Goal: Task Accomplishment & Management: Complete application form

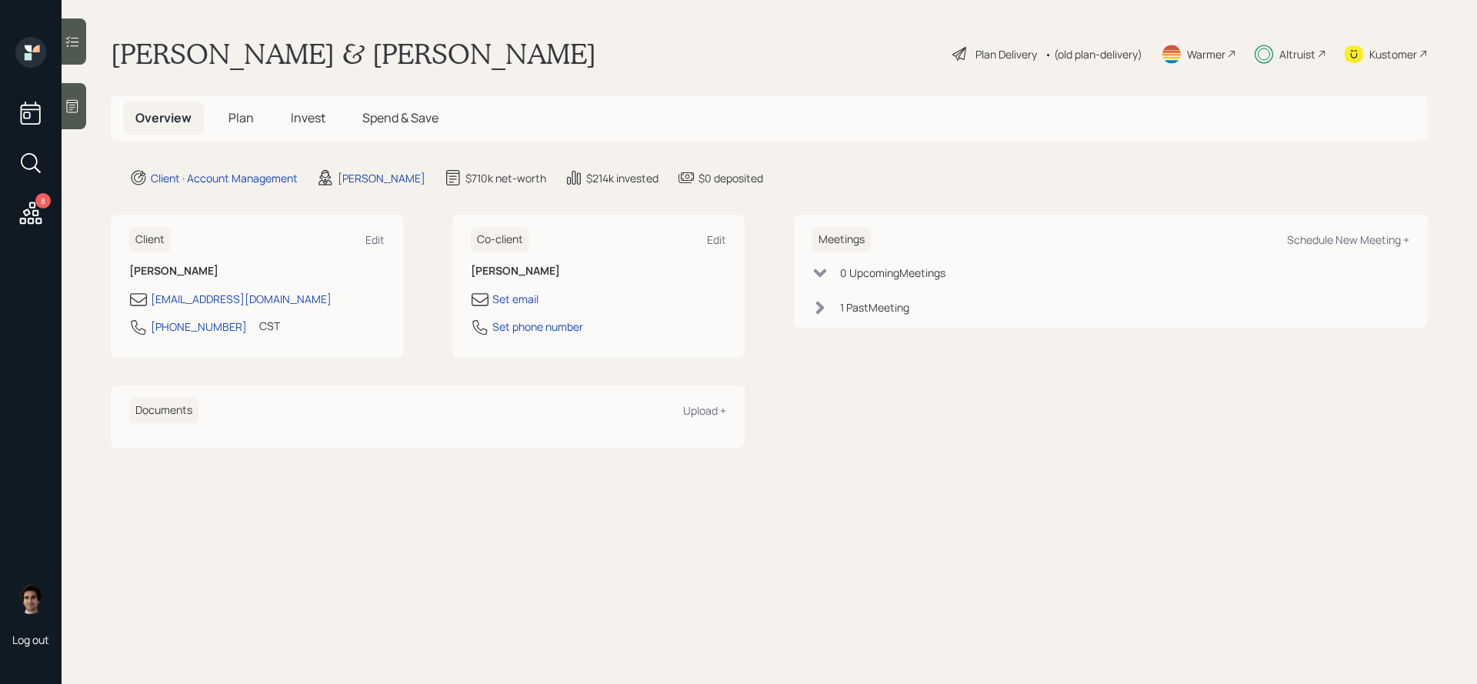
click at [308, 122] on span "Invest" at bounding box center [308, 117] width 35 height 17
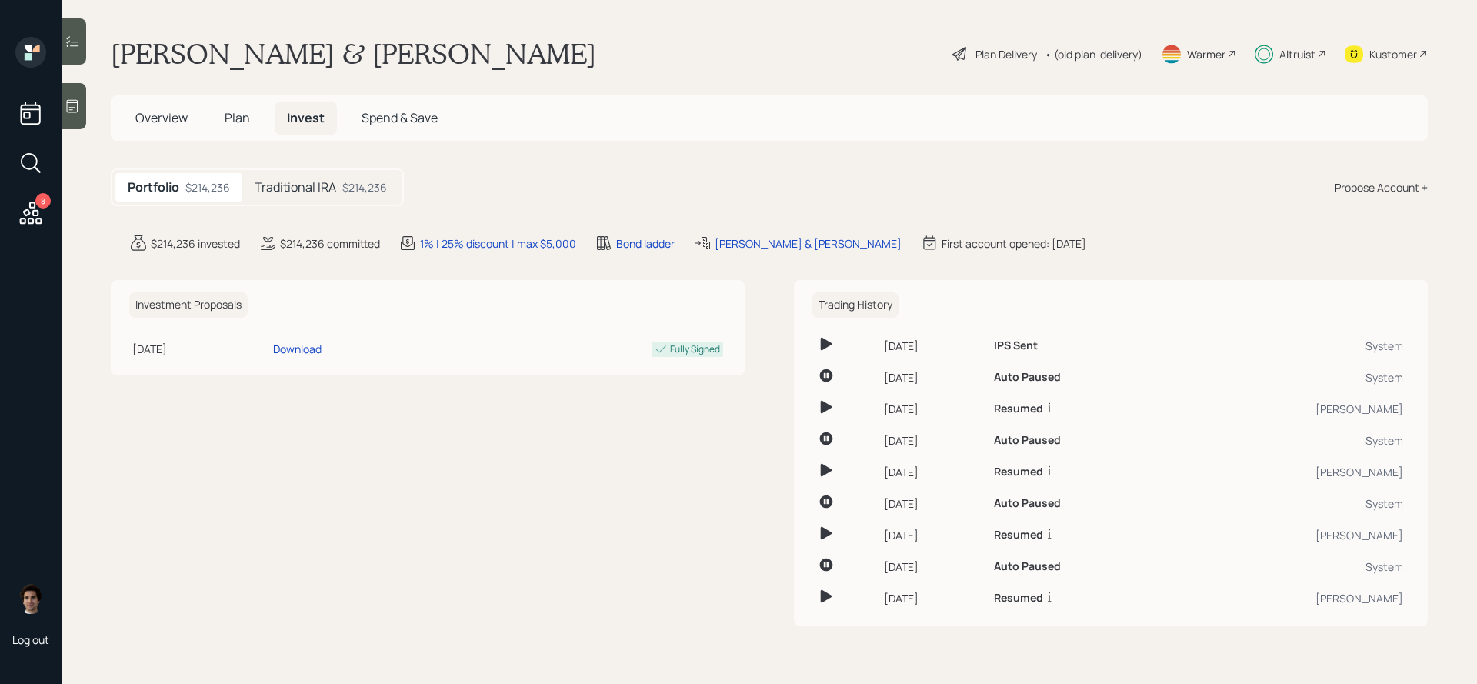
click at [292, 188] on h5 "Traditional IRA" at bounding box center [296, 187] width 82 height 15
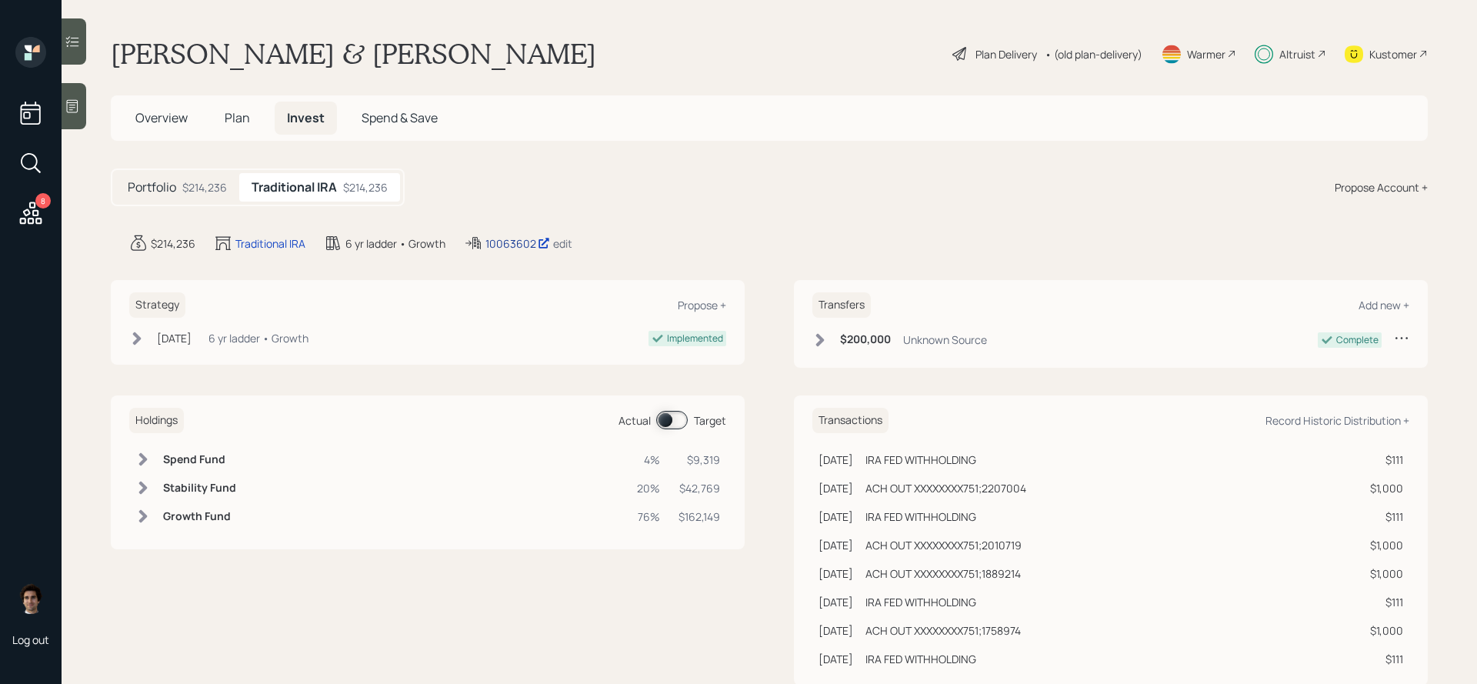
click at [544, 241] on icon at bounding box center [544, 243] width 12 height 12
click at [247, 132] on h5 "Plan" at bounding box center [237, 118] width 50 height 33
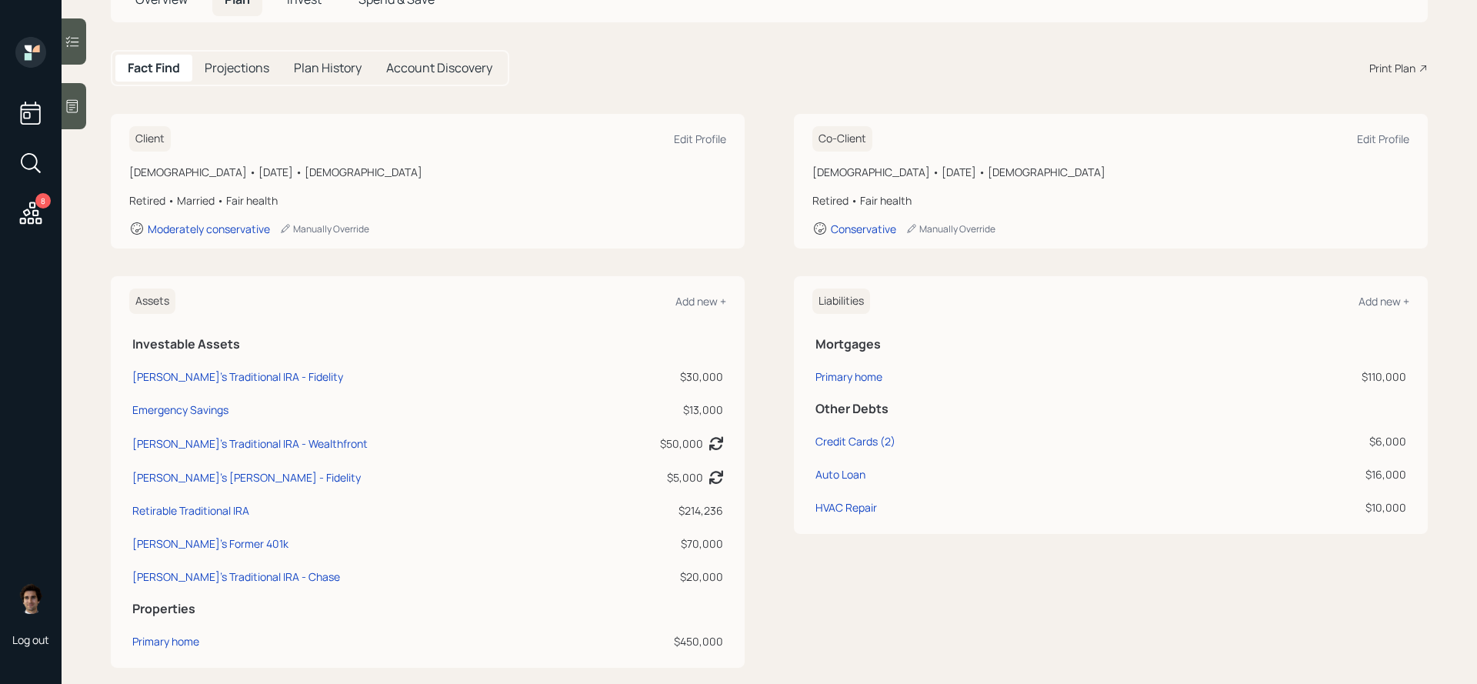
scroll to position [122, 0]
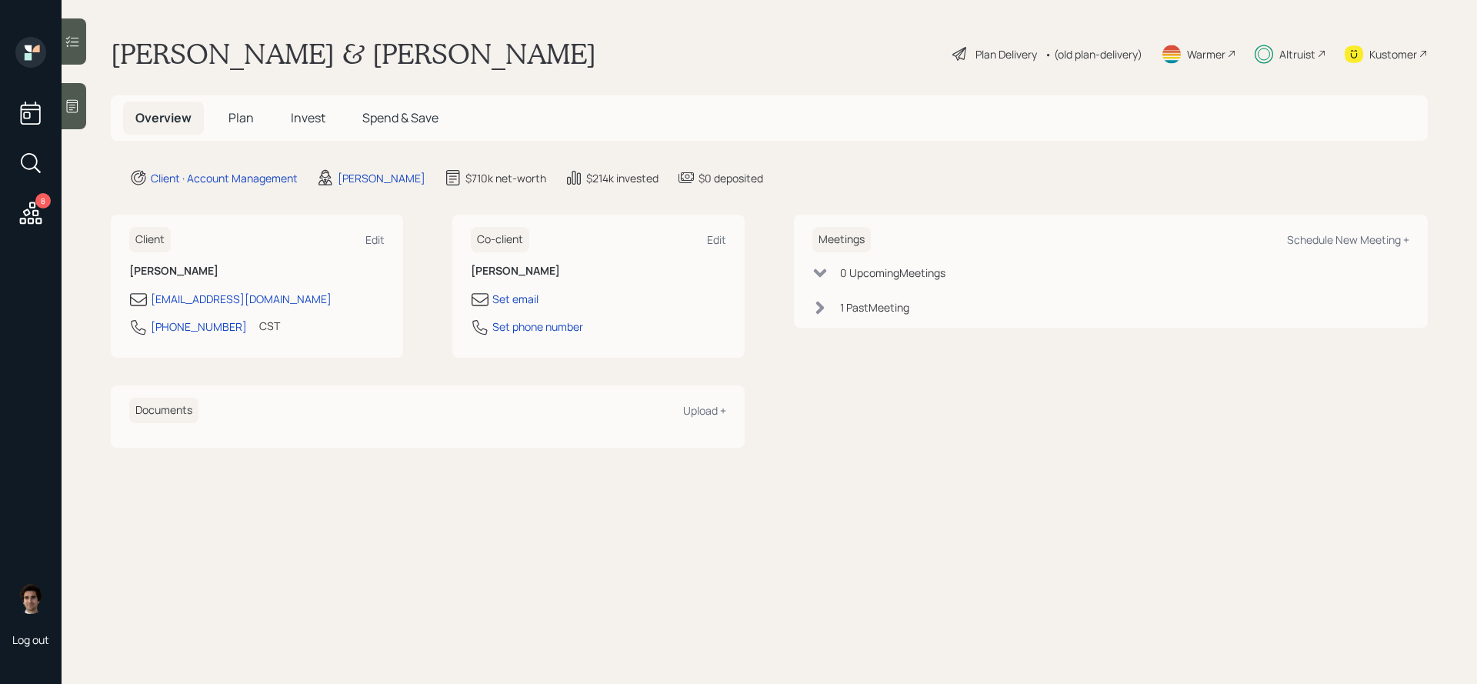
click at [46, 205] on div "8" at bounding box center [42, 200] width 15 height 15
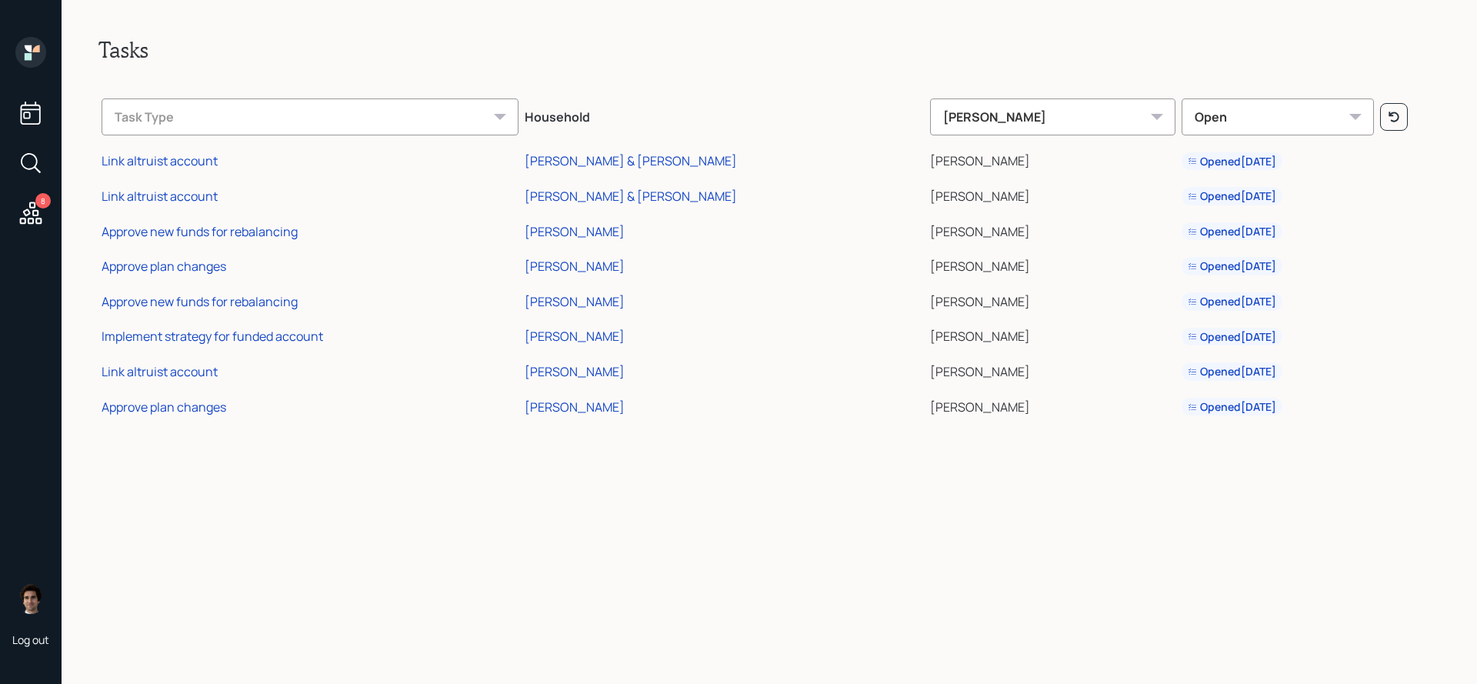
click at [8, 49] on div "8 Log out" at bounding box center [31, 342] width 62 height 684
click at [45, 50] on icon at bounding box center [30, 52] width 31 height 31
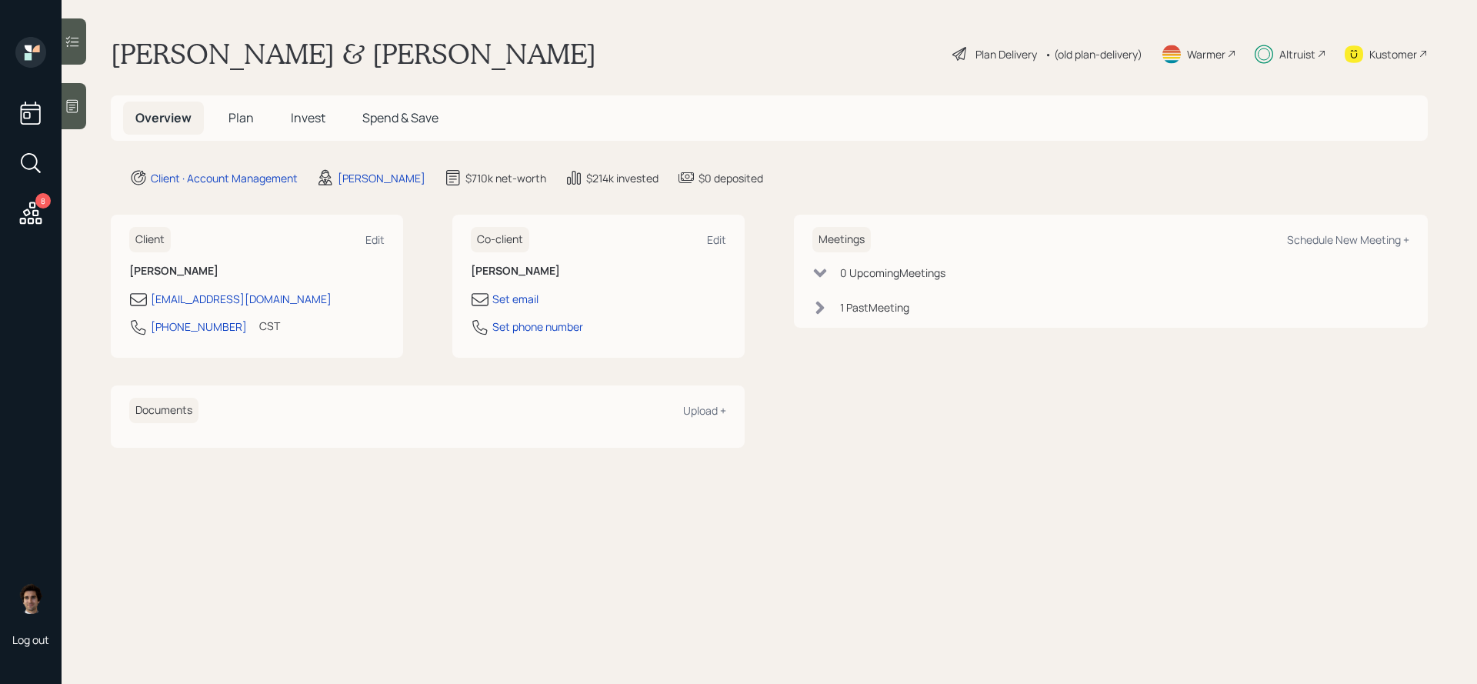
click at [298, 100] on div "Overview Plan Invest Spend & Save" at bounding box center [769, 117] width 1317 height 45
click at [298, 118] on span "Invest" at bounding box center [308, 117] width 35 height 17
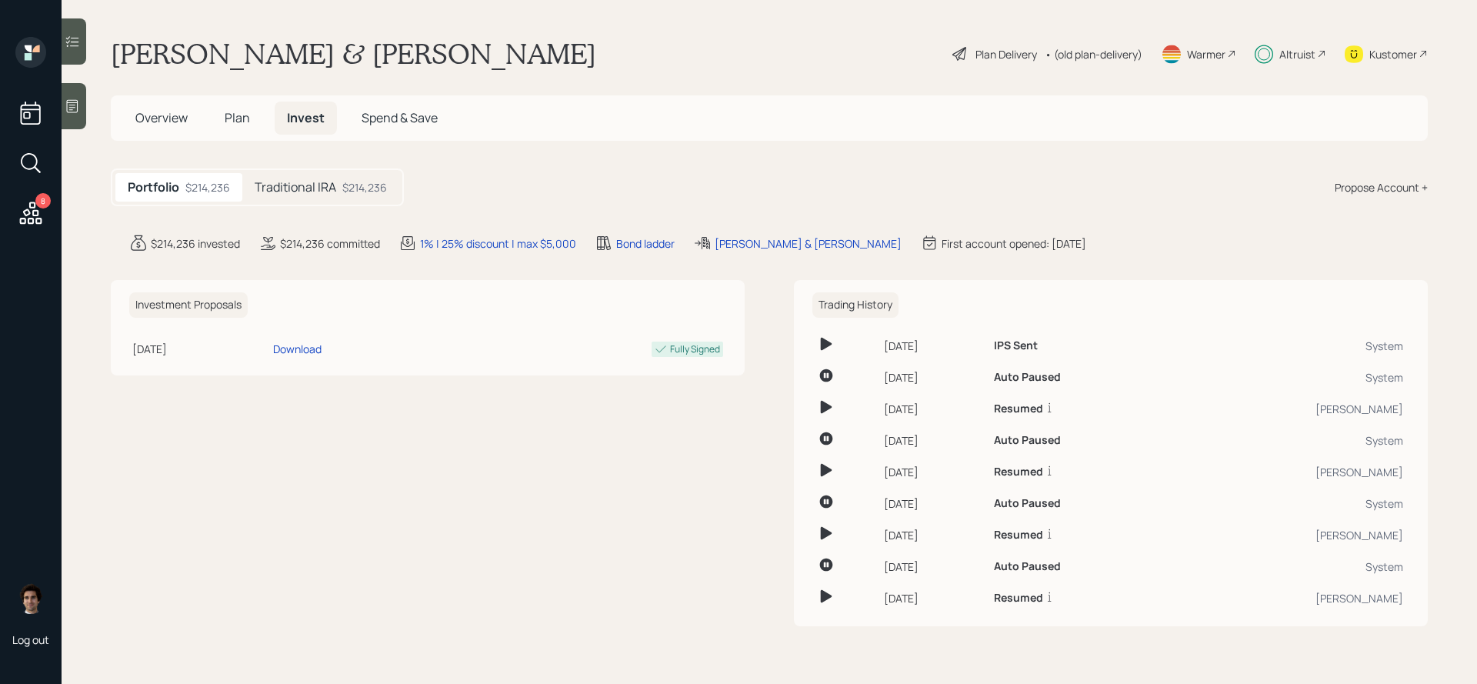
click at [212, 113] on h5 "Plan" at bounding box center [237, 118] width 50 height 33
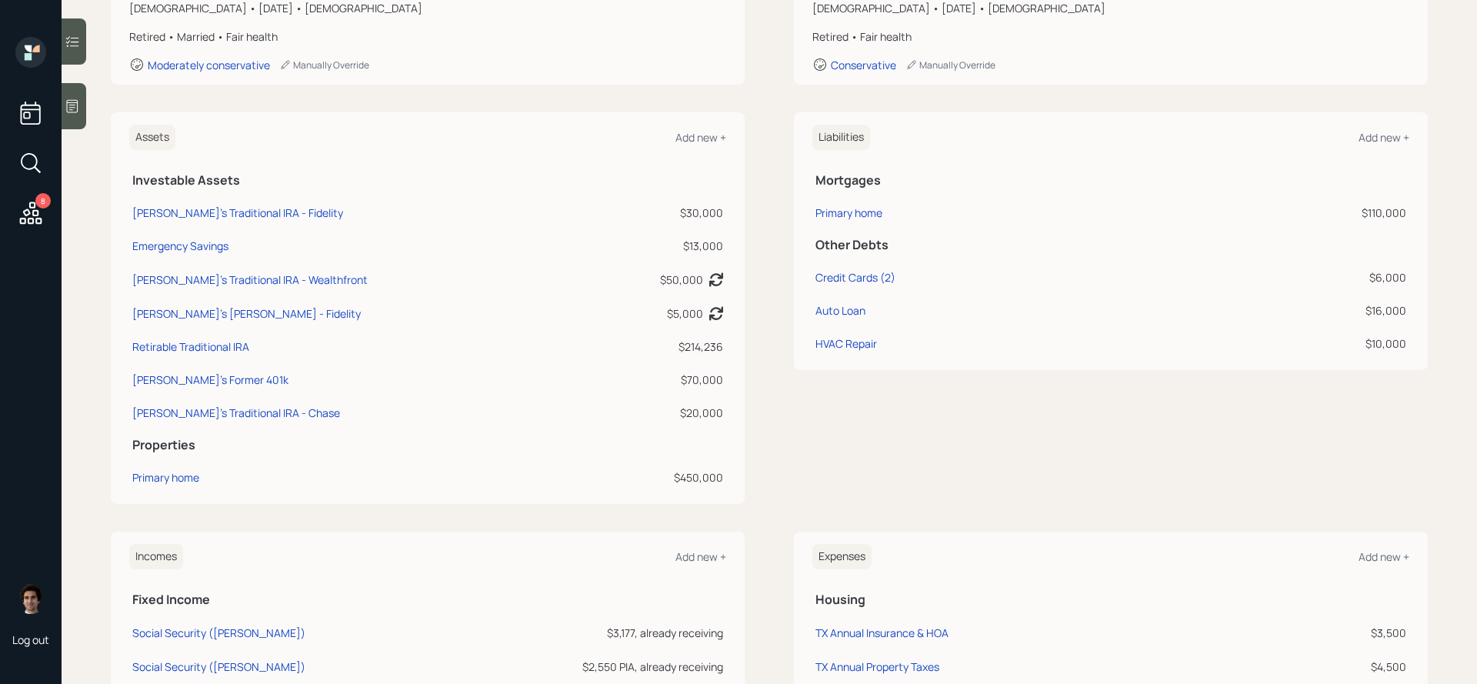
scroll to position [560, 0]
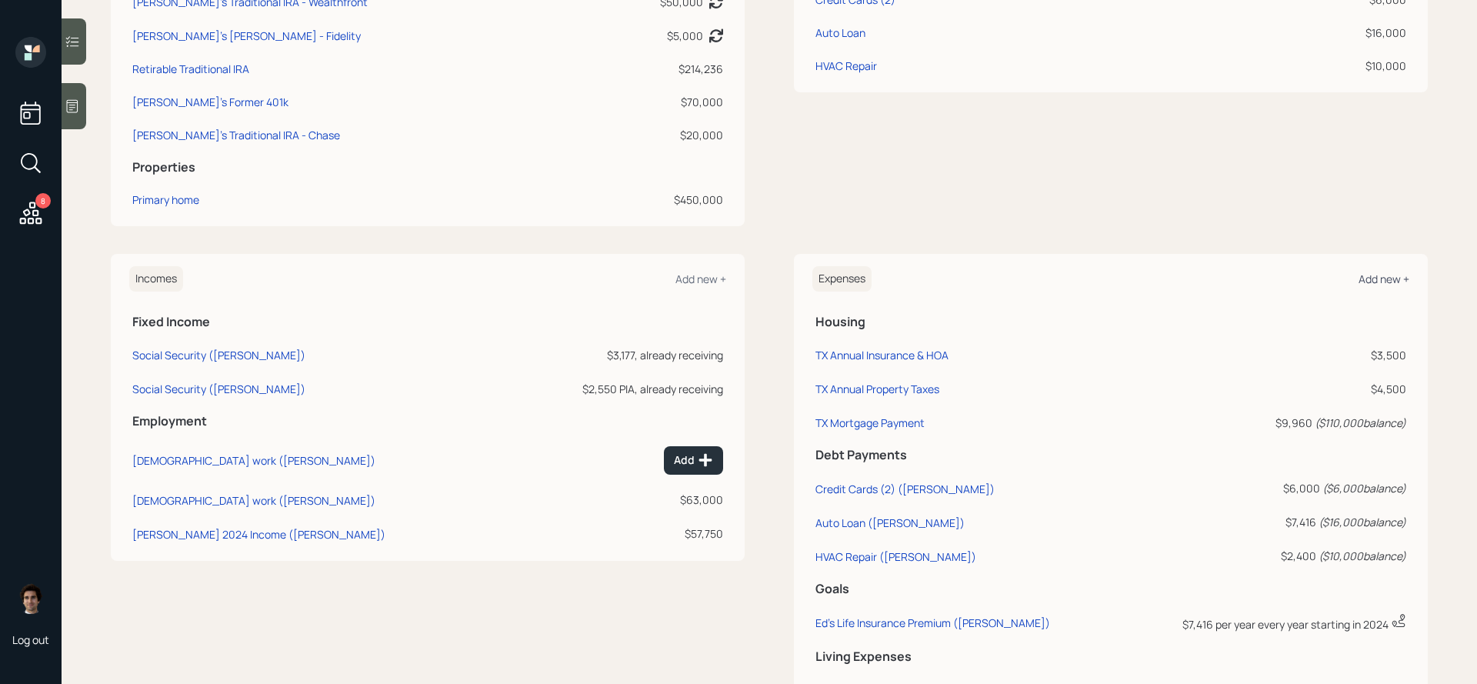
click at [1388, 282] on div "Add new +" at bounding box center [1383, 279] width 51 height 15
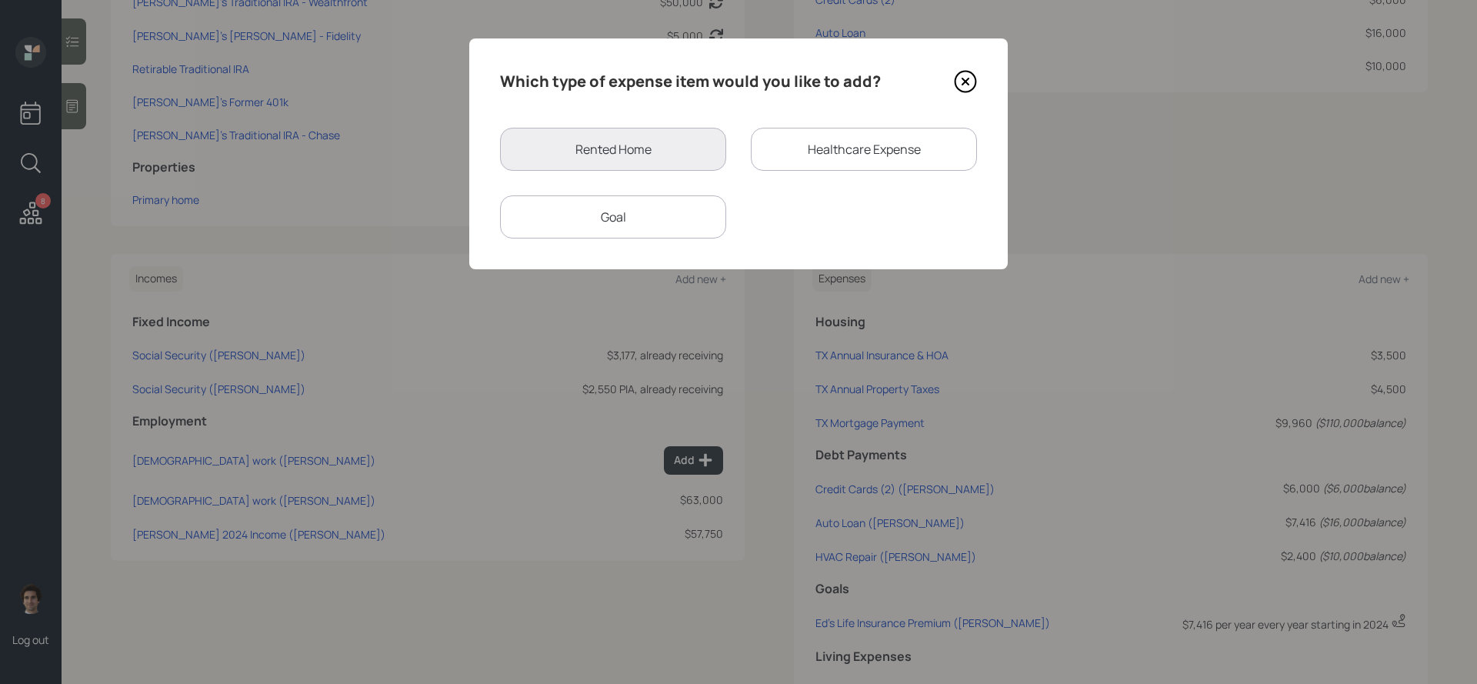
click at [672, 222] on div "Goal" at bounding box center [613, 216] width 226 height 43
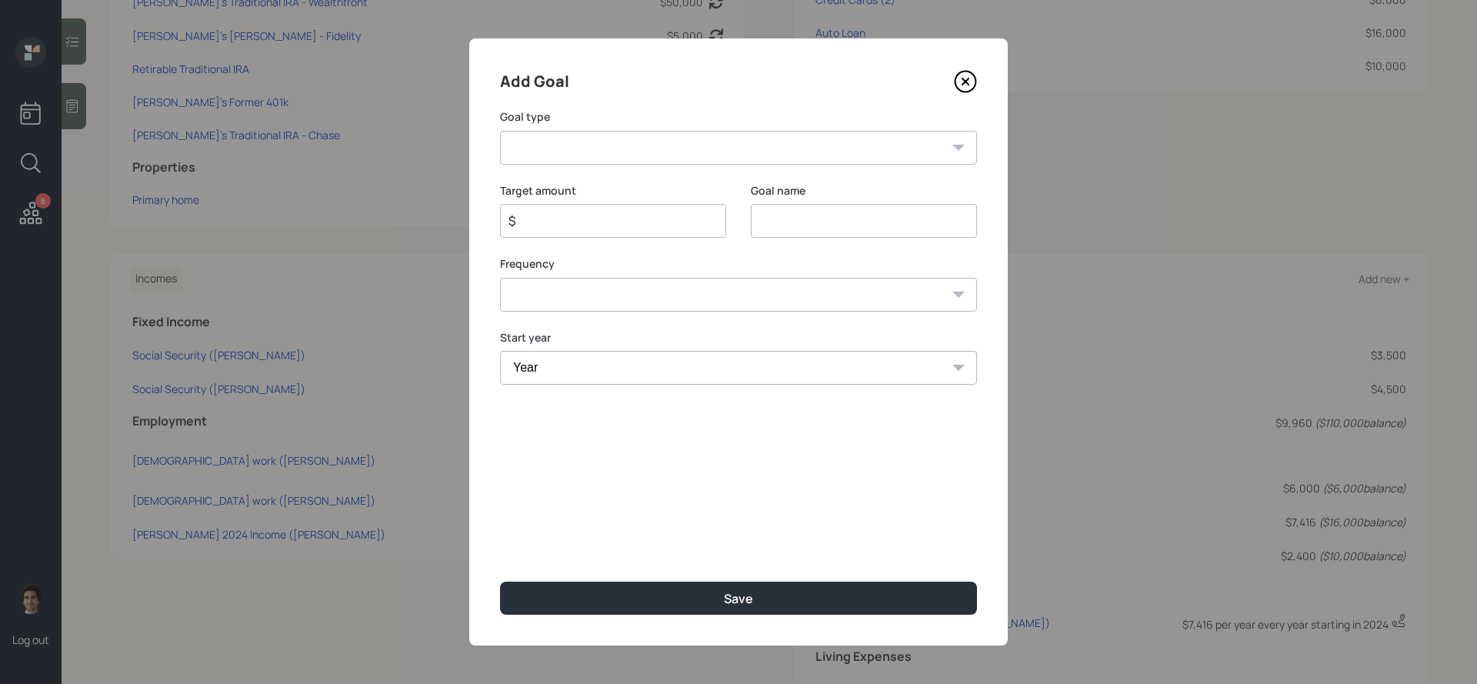
click at [665, 155] on select "Create an emergency fund Donate to charity Purchase a home Make a purchase Supp…" at bounding box center [738, 148] width 477 height 34
select select "other"
click at [500, 131] on select "Create an emergency fund Donate to charity Purchase a home Make a purchase Supp…" at bounding box center [738, 148] width 477 height 34
click at [773, 227] on input "Other" at bounding box center [864, 221] width 226 height 34
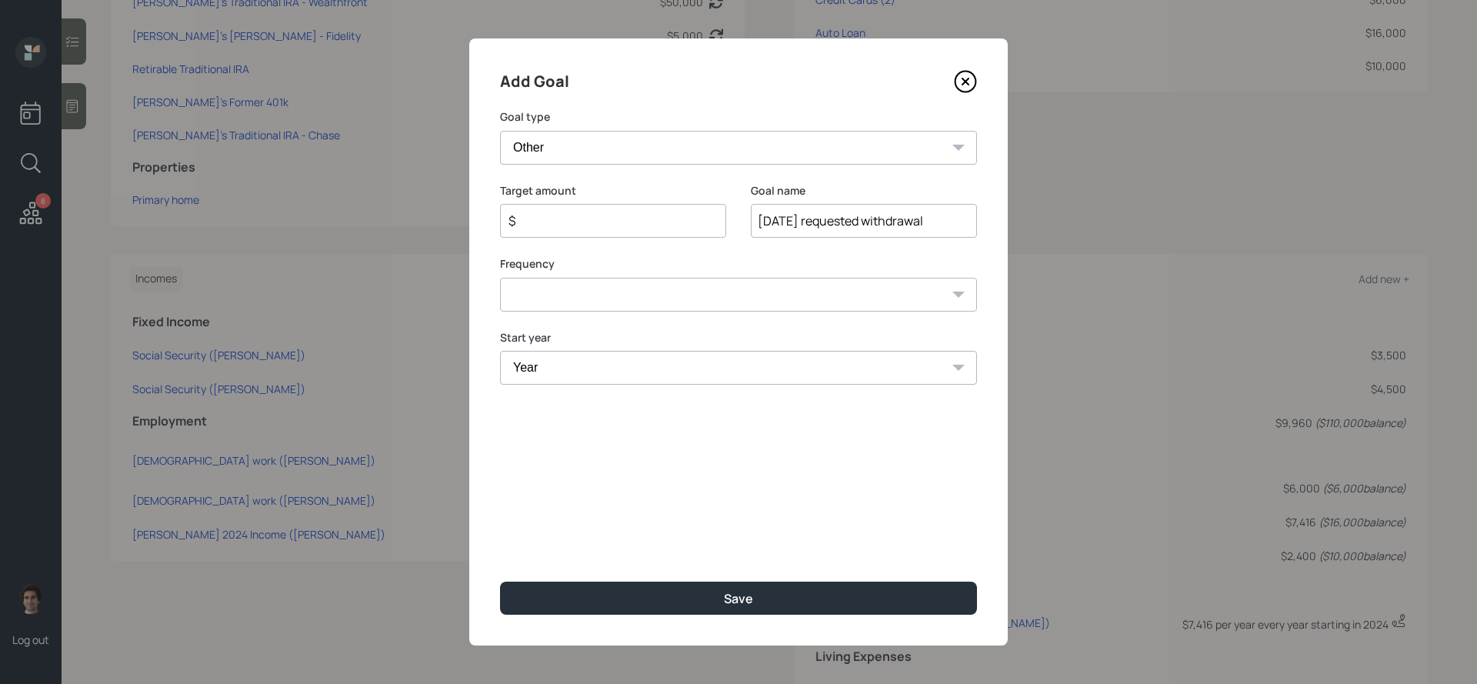
type input "08/27/2025 requested withdrawal"
click at [708, 224] on div "$" at bounding box center [613, 221] width 226 height 34
click at [699, 221] on input "$" at bounding box center [607, 221] width 200 height 18
type input "$ 2,000"
click at [587, 288] on select "One time Every 1 year Every 2 years Every 3 years Every 4 years Every 5 years E…" at bounding box center [738, 295] width 477 height 34
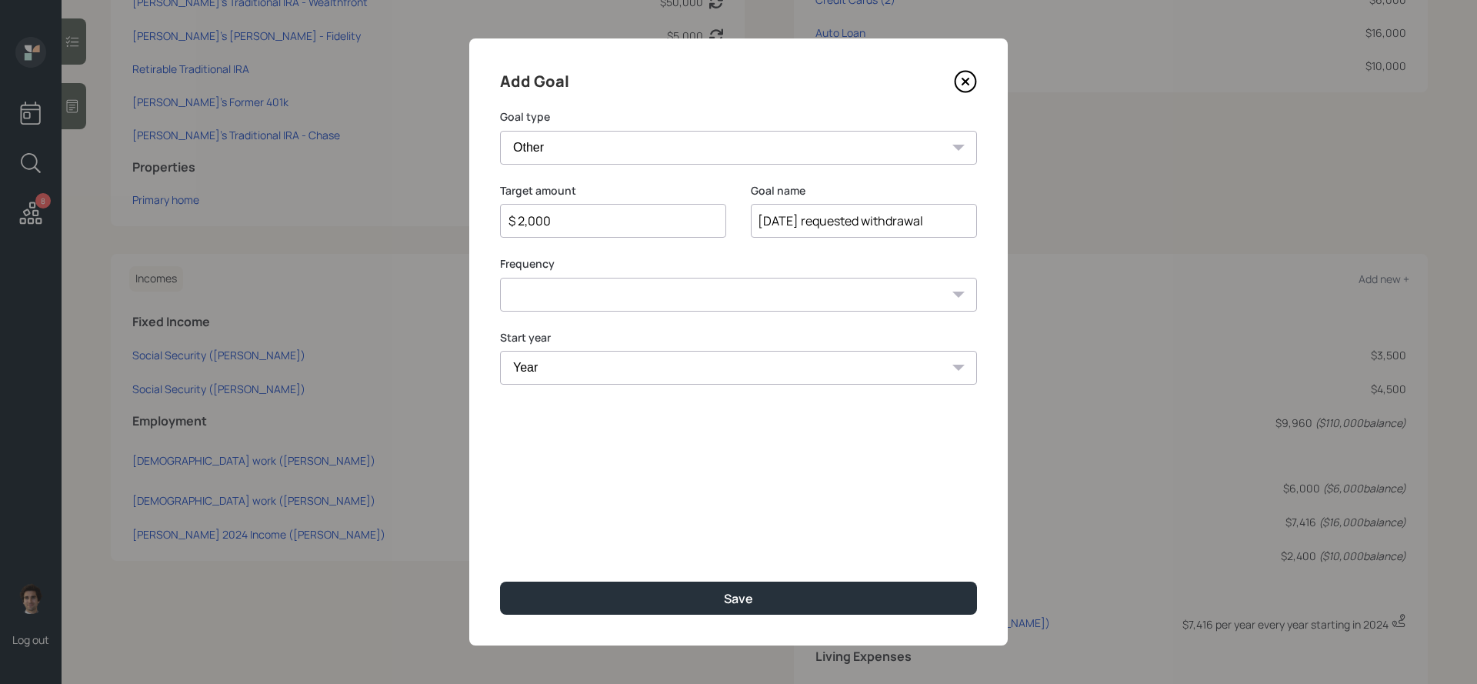
select select "0"
click at [500, 278] on select "One time Every 1 year Every 2 years Every 3 years Every 4 years Every 5 years E…" at bounding box center [738, 295] width 477 height 34
click at [578, 377] on select "Year 2025 2026 2027 2028 2029 2030 2031 2032 2033 2034 2035 2036 2037 2038 2039…" at bounding box center [738, 368] width 477 height 34
select select "2025"
click at [500, 351] on select "Year 2025 2026 2027 2028 2029 2030 2031 2032 2033 2034 2035 2036 2037 2038 2039…" at bounding box center [738, 368] width 477 height 34
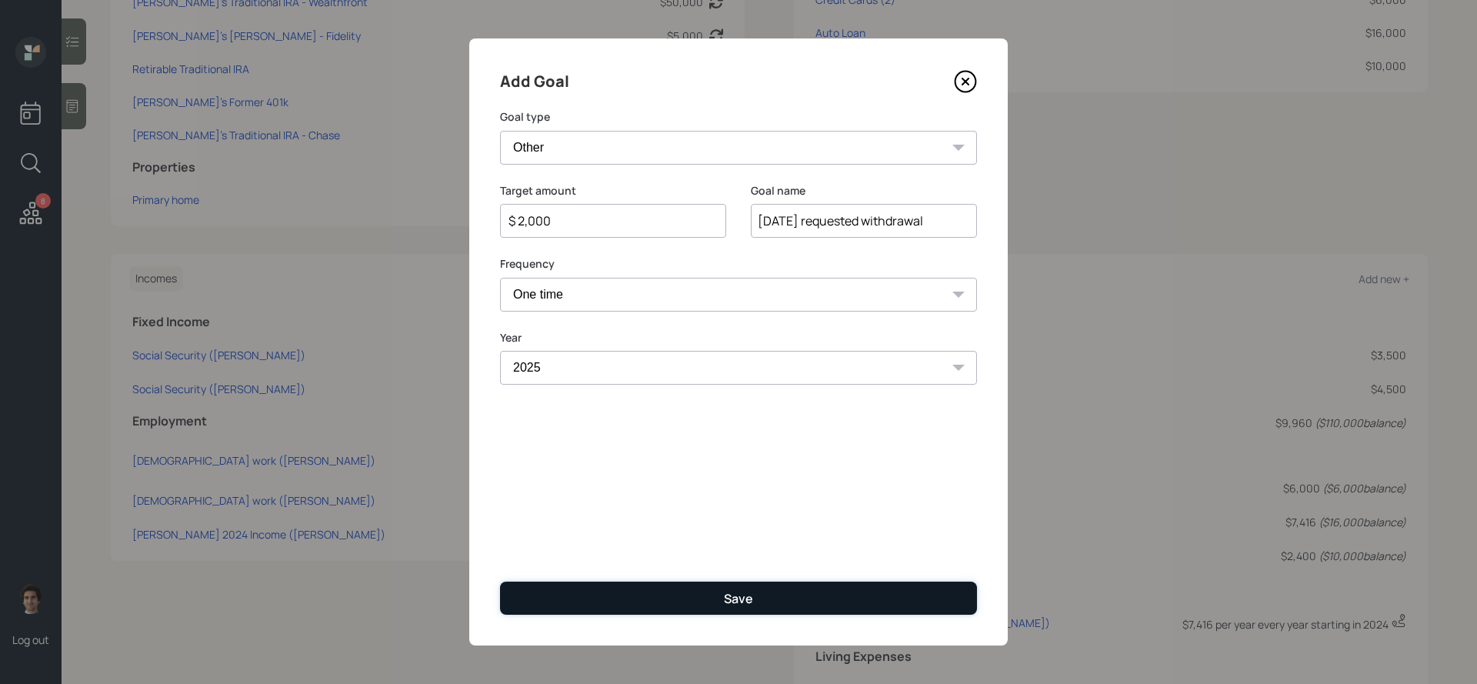
click at [611, 595] on button "Save" at bounding box center [738, 598] width 477 height 33
type input "$"
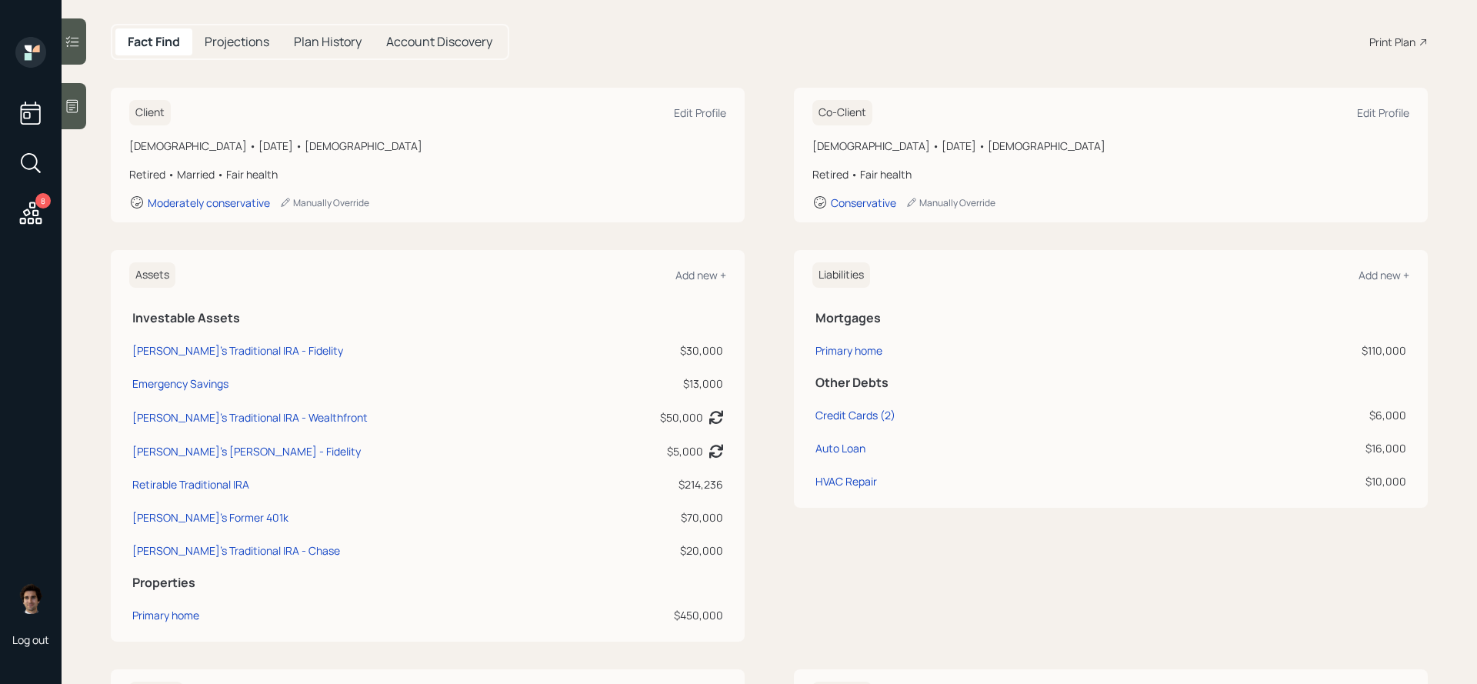
scroll to position [146, 0]
